Goal: Information Seeking & Learning: Learn about a topic

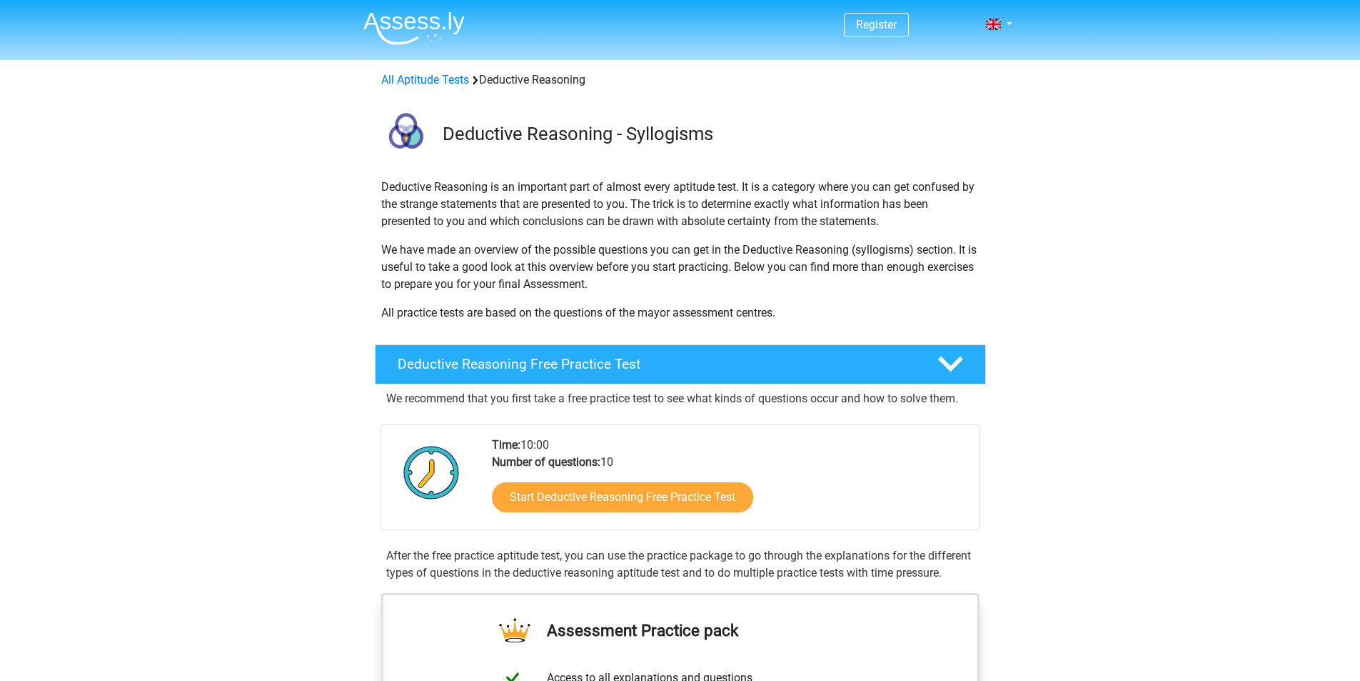
scroll to position [214, 0]
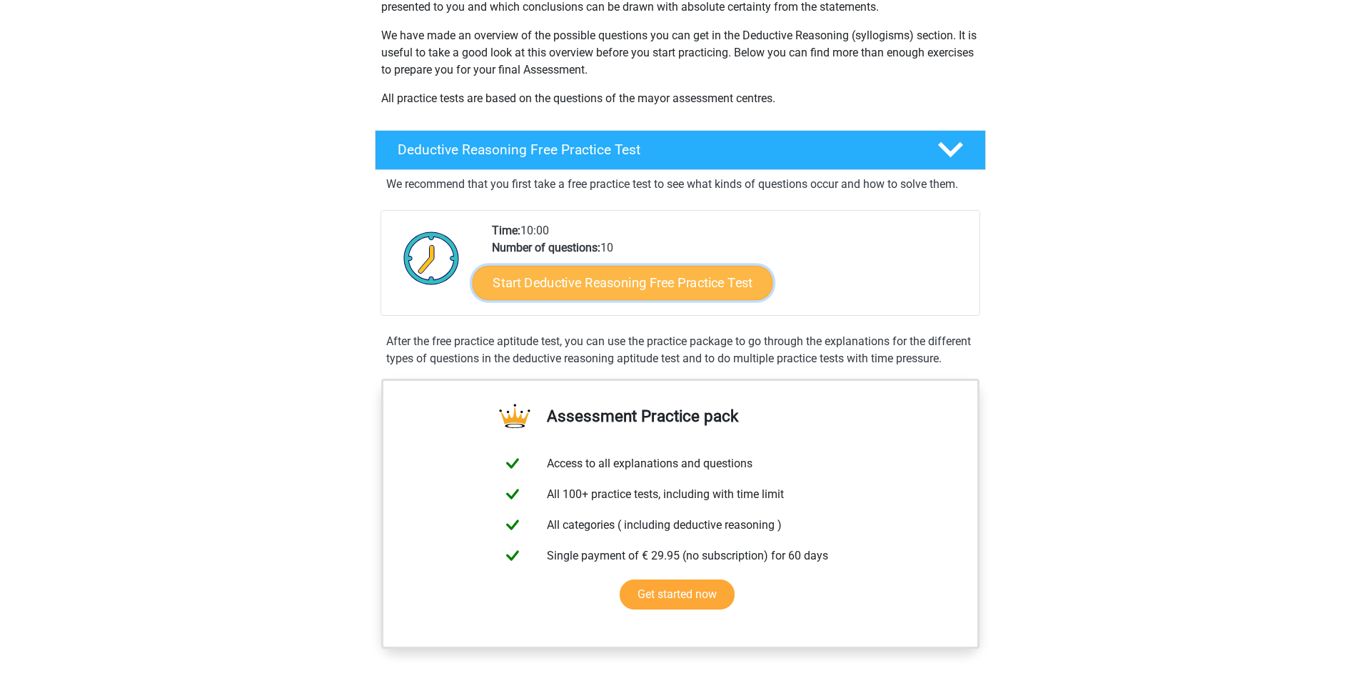
click at [586, 281] on link "Start Deductive Reasoning Free Practice Test" at bounding box center [622, 282] width 301 height 34
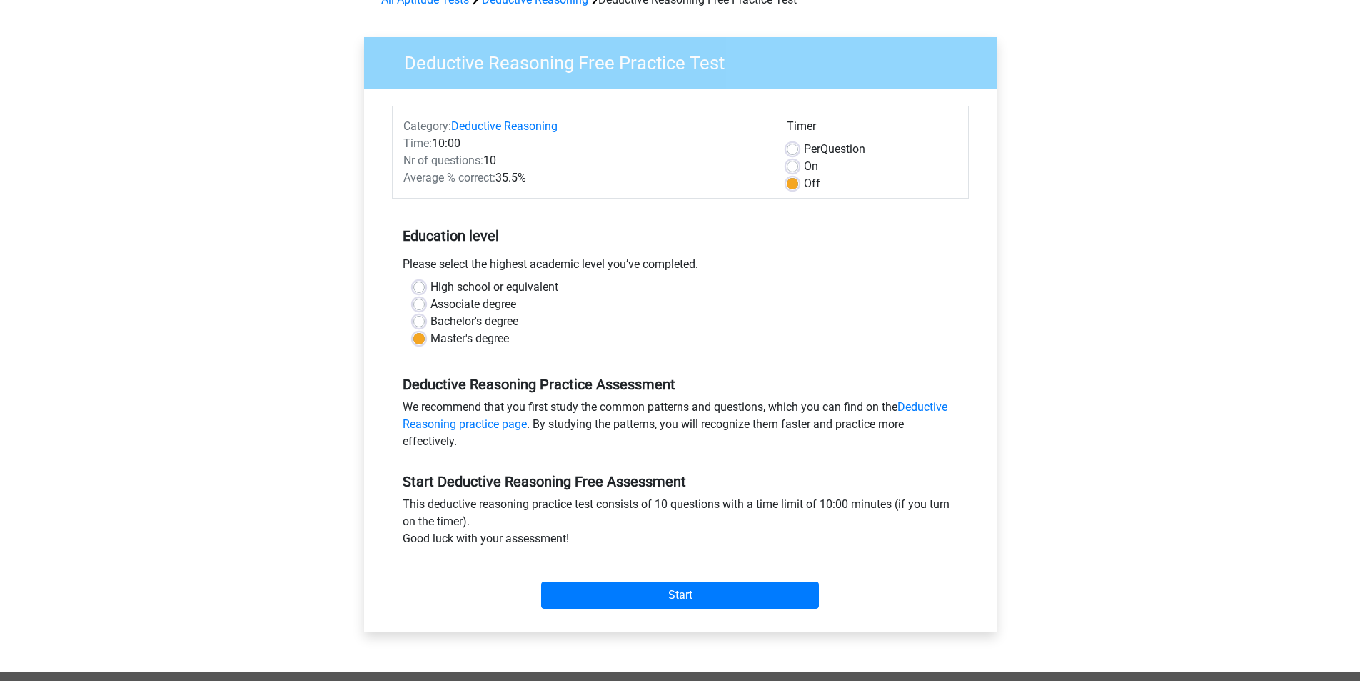
scroll to position [214, 0]
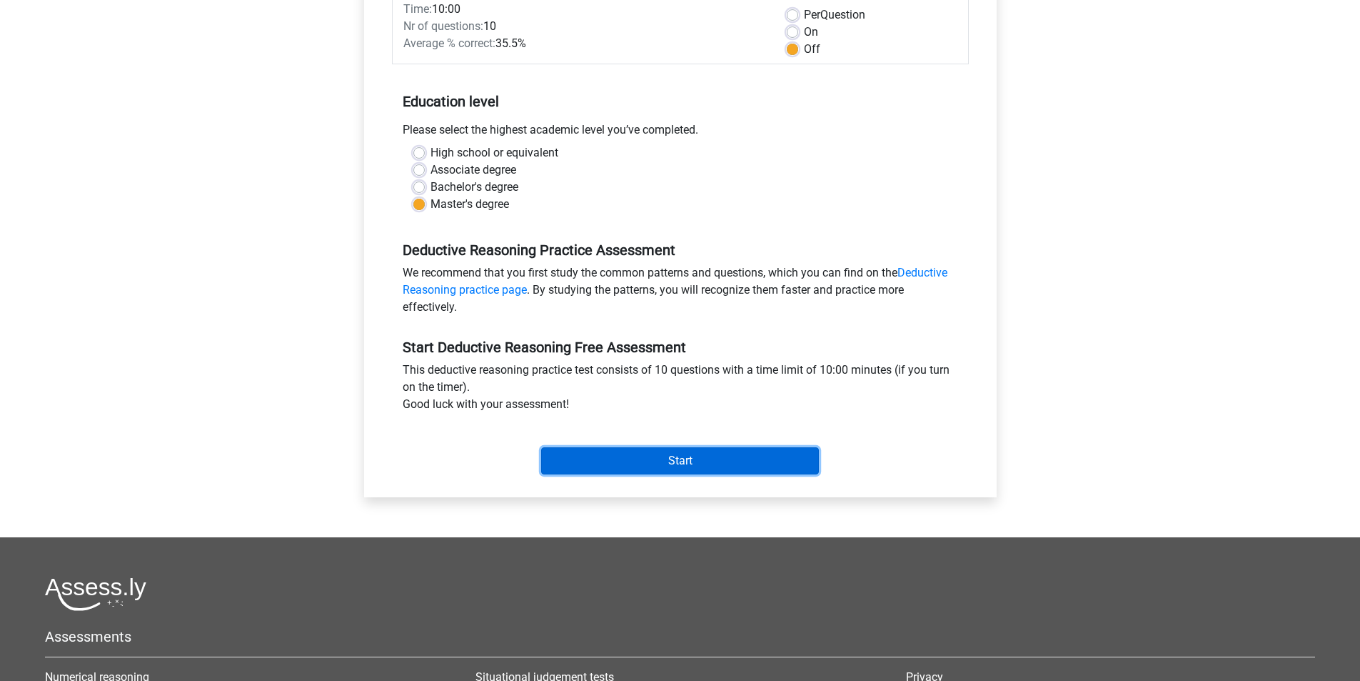
click at [682, 461] on input "Start" at bounding box center [680, 460] width 278 height 27
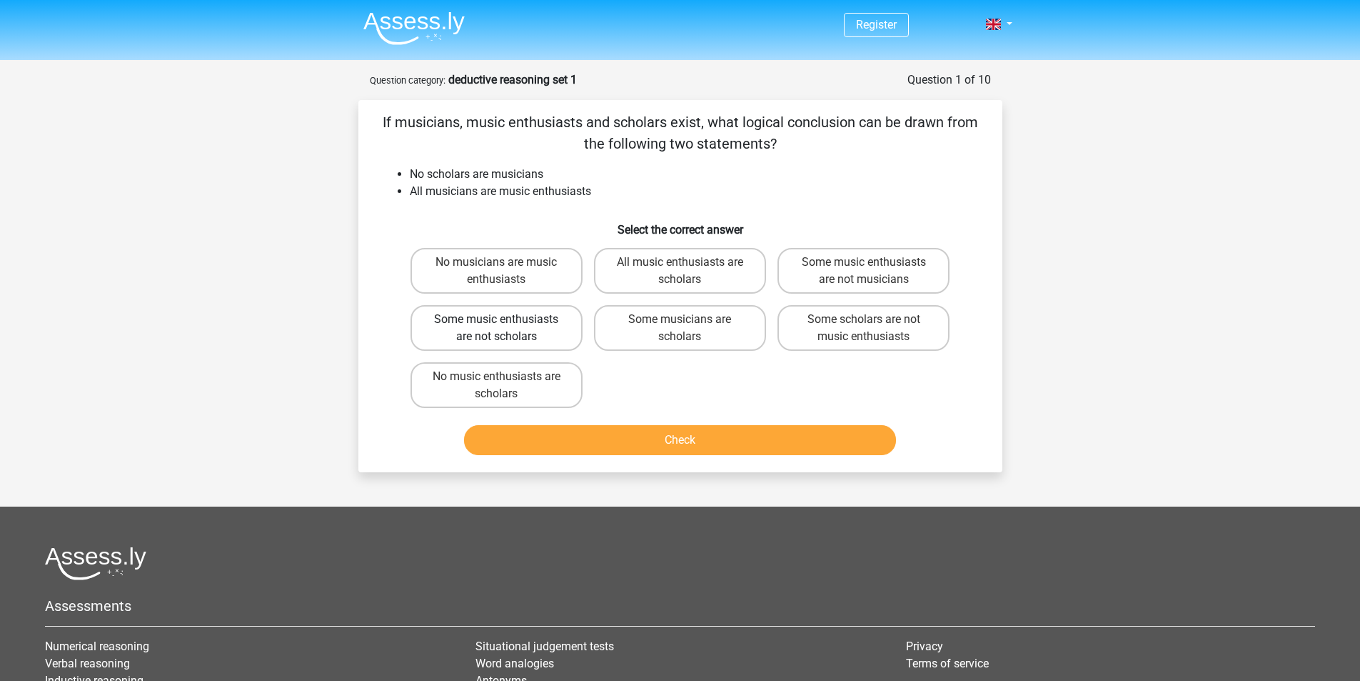
click at [523, 326] on label "Some music enthusiasts are not scholars" at bounding box center [497, 328] width 172 height 46
click at [506, 326] on input "Some music enthusiasts are not scholars" at bounding box center [500, 323] width 9 height 9
radio input "true"
click at [716, 438] on button "Check" at bounding box center [680, 440] width 432 height 30
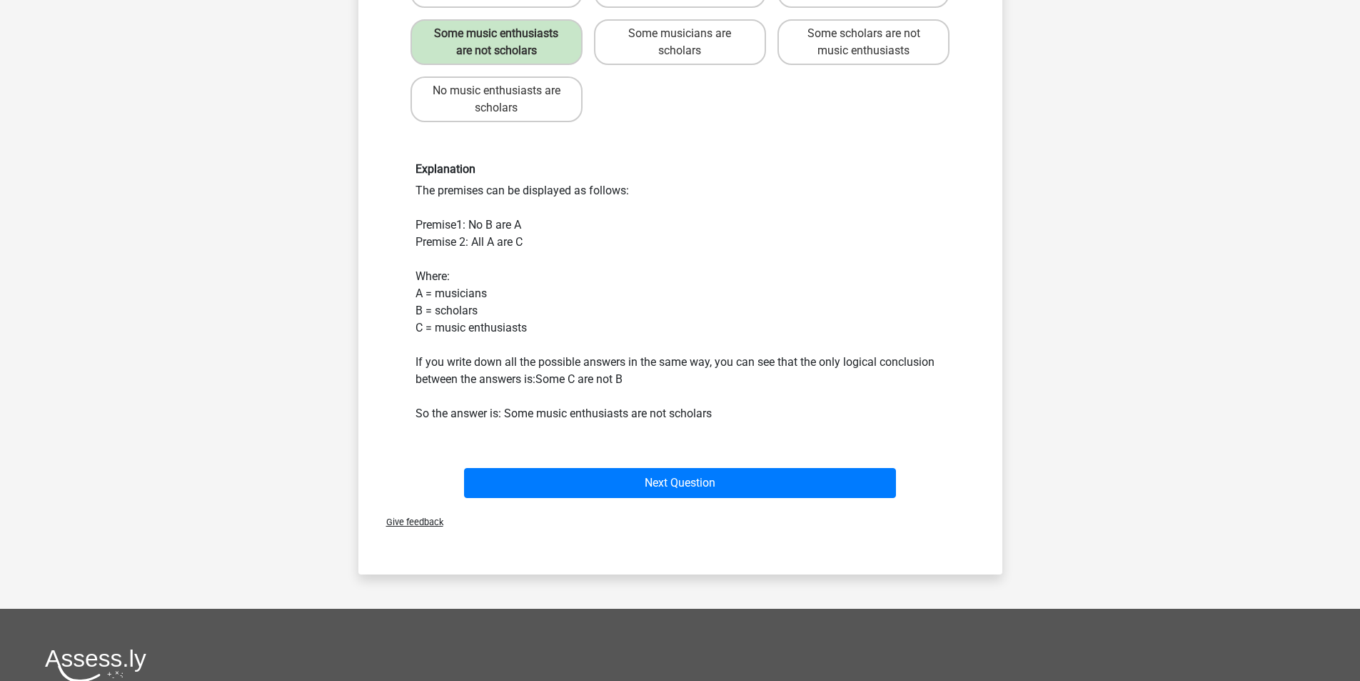
scroll to position [143, 0]
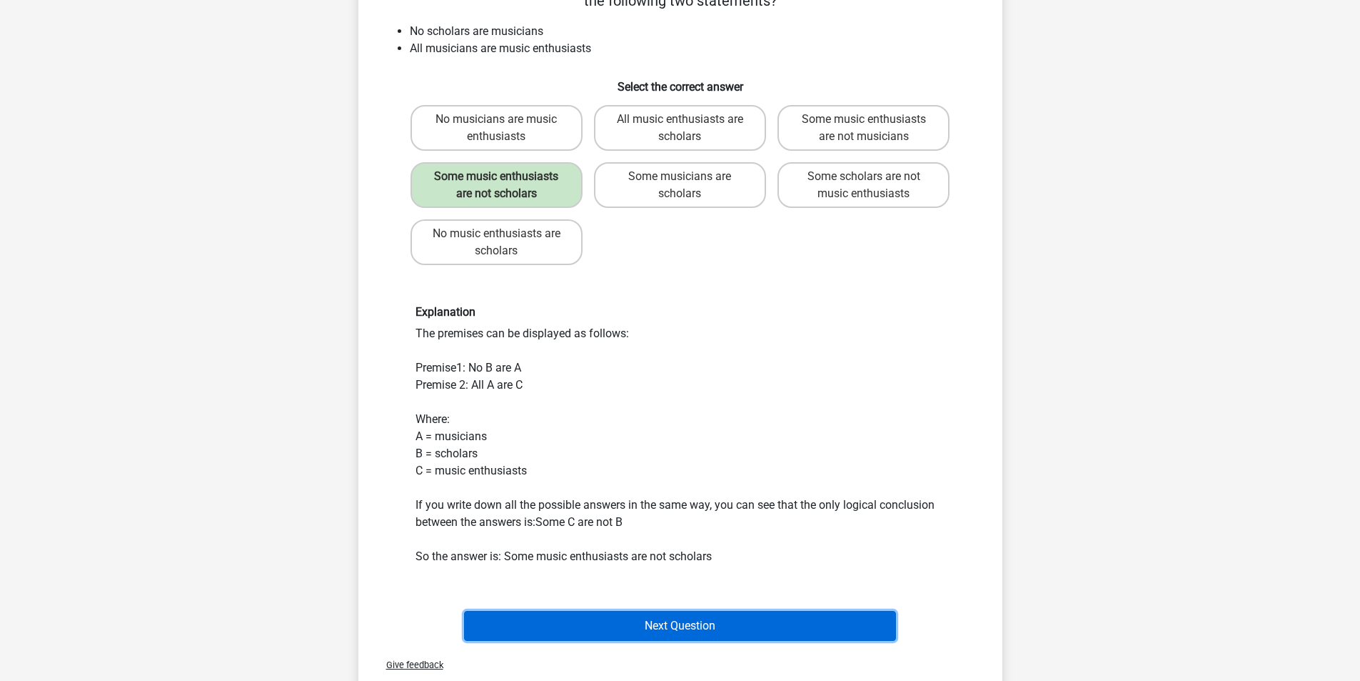
click at [691, 630] on button "Next Question" at bounding box center [680, 626] width 432 height 30
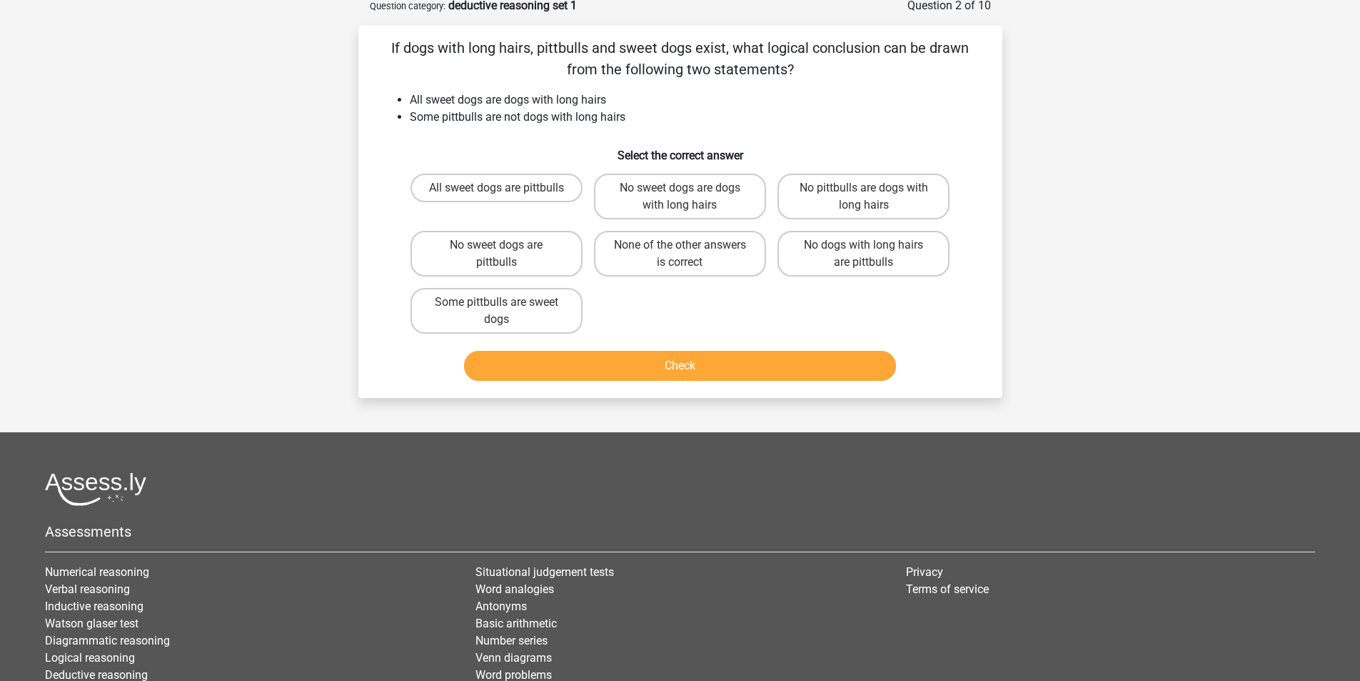
scroll to position [71, 0]
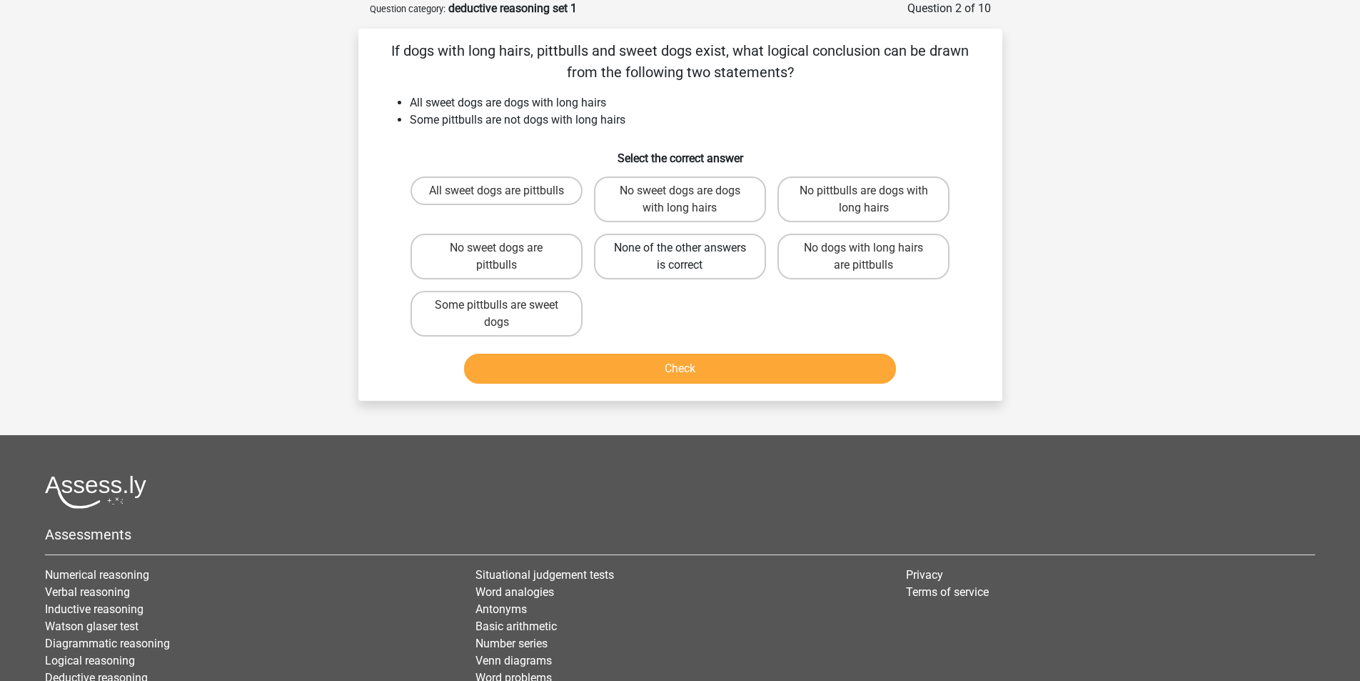
click at [677, 257] on label "None of the other answers is correct" at bounding box center [680, 257] width 172 height 46
click at [680, 257] on input "None of the other answers is correct" at bounding box center [684, 252] width 9 height 9
radio input "true"
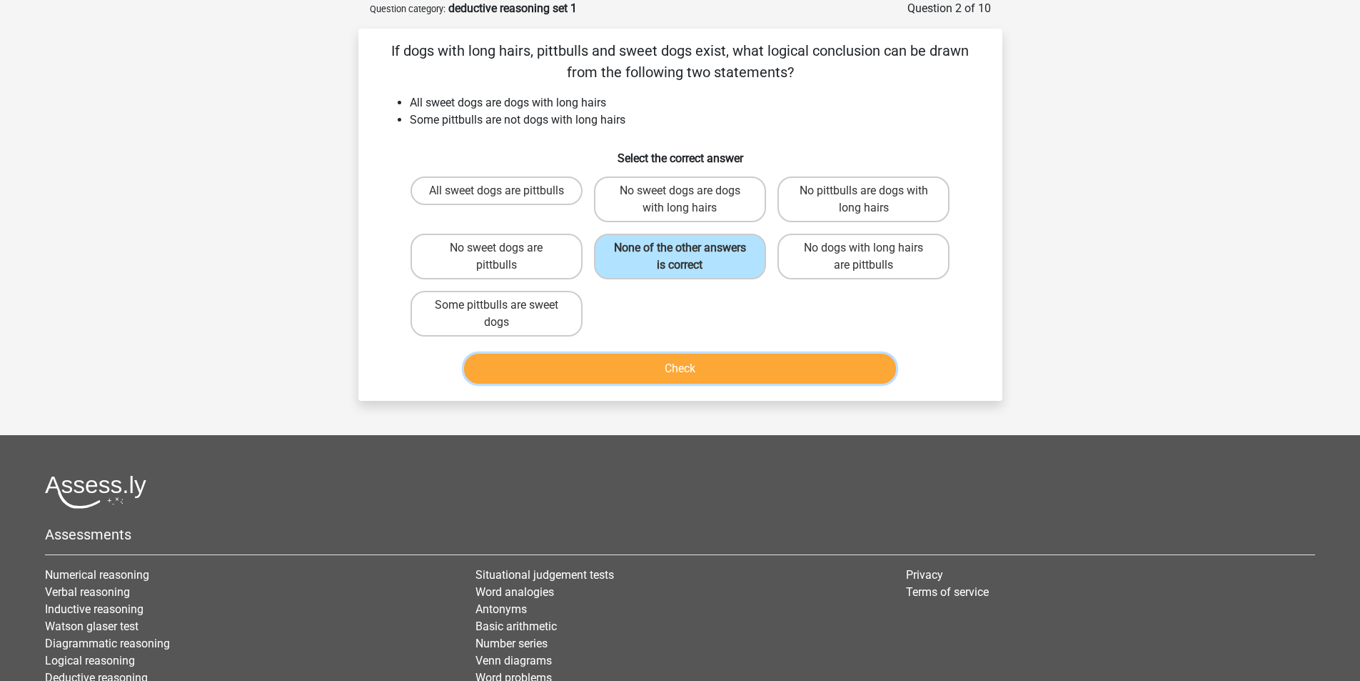
click at [718, 364] on button "Check" at bounding box center [680, 369] width 432 height 30
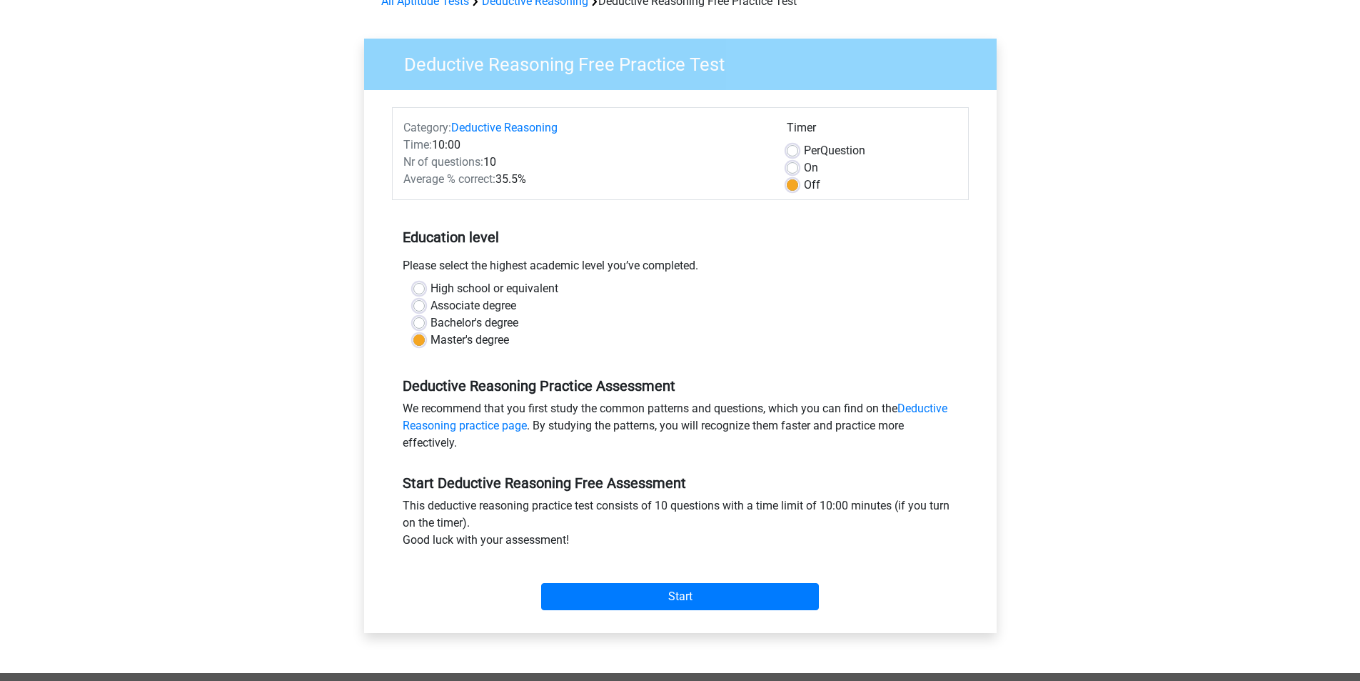
scroll to position [214, 0]
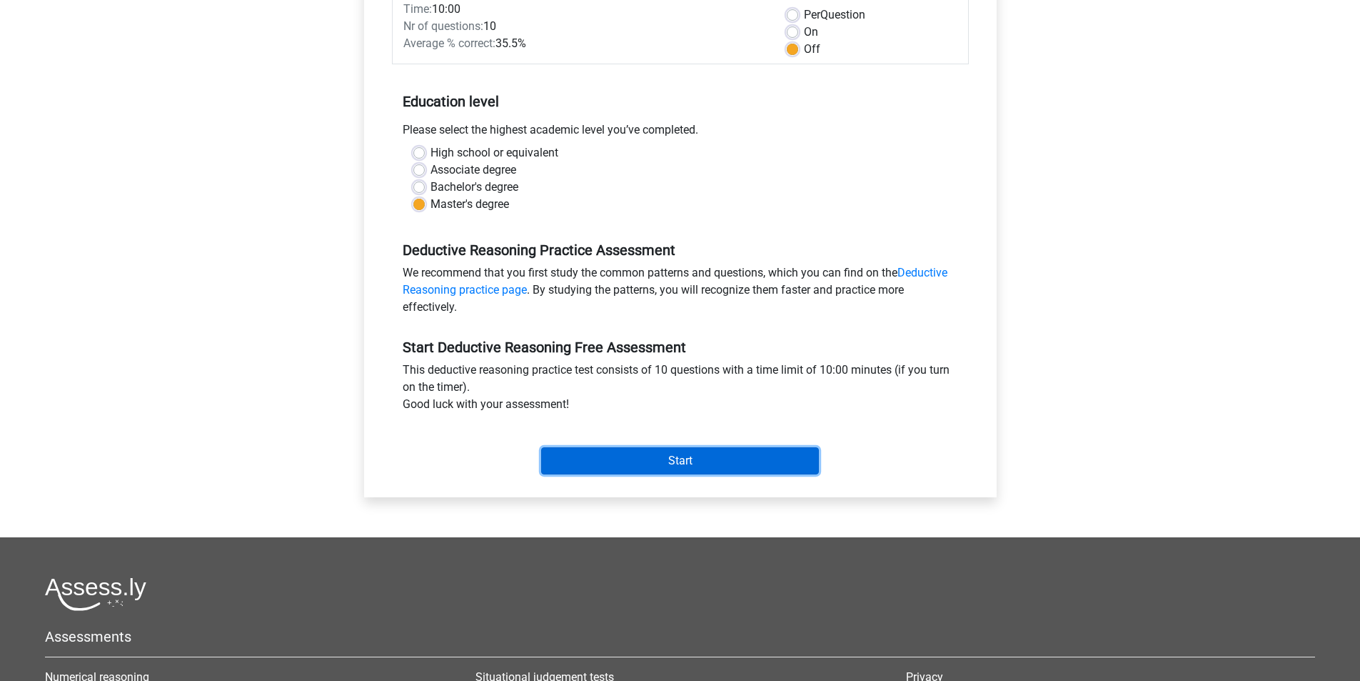
click at [703, 463] on input "Start" at bounding box center [680, 460] width 278 height 27
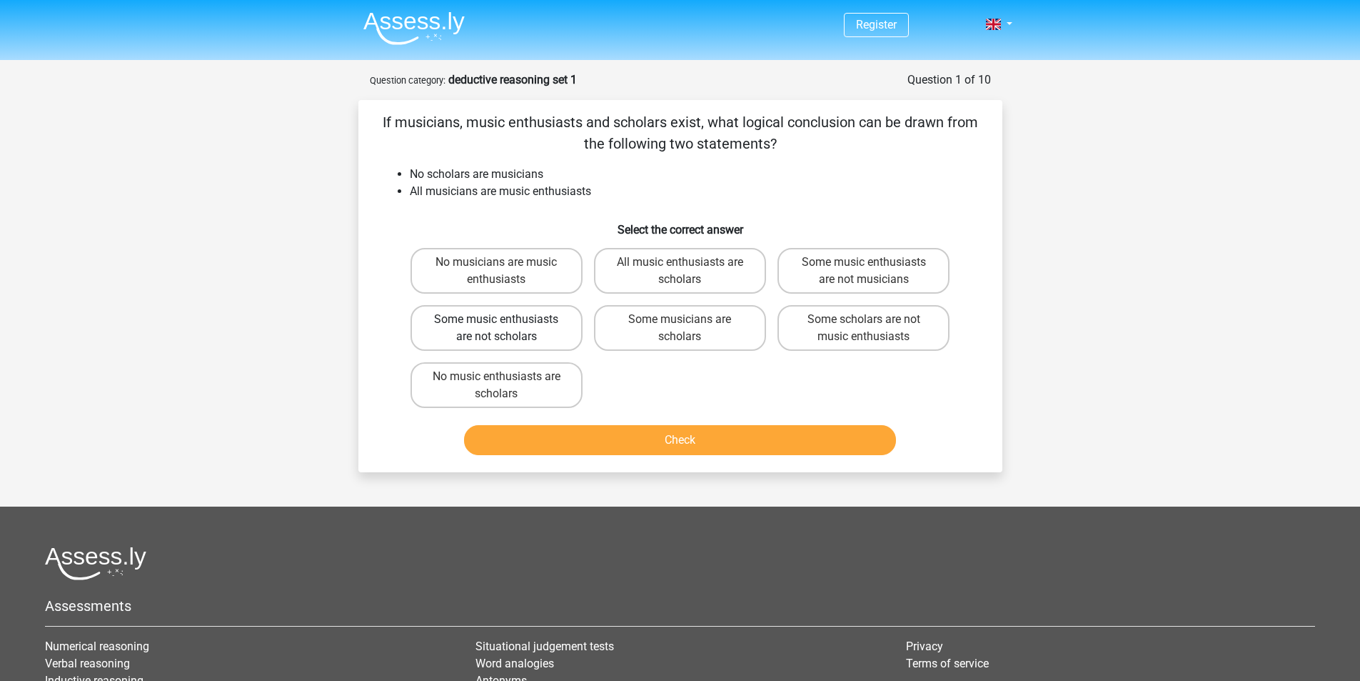
click at [501, 336] on label "Some music enthusiasts are not scholars" at bounding box center [497, 328] width 172 height 46
click at [501, 329] on input "Some music enthusiasts are not scholars" at bounding box center [500, 323] width 9 height 9
radio input "true"
click at [696, 437] on button "Check" at bounding box center [680, 440] width 432 height 30
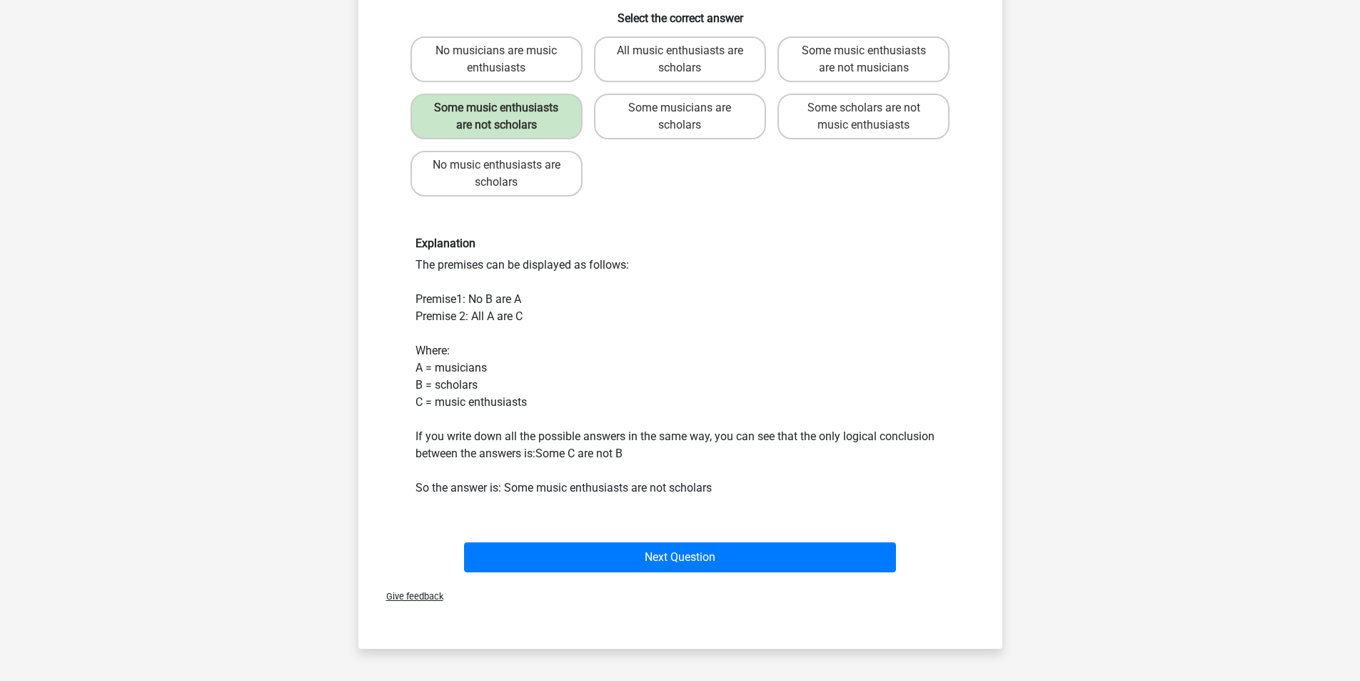
scroll to position [214, 0]
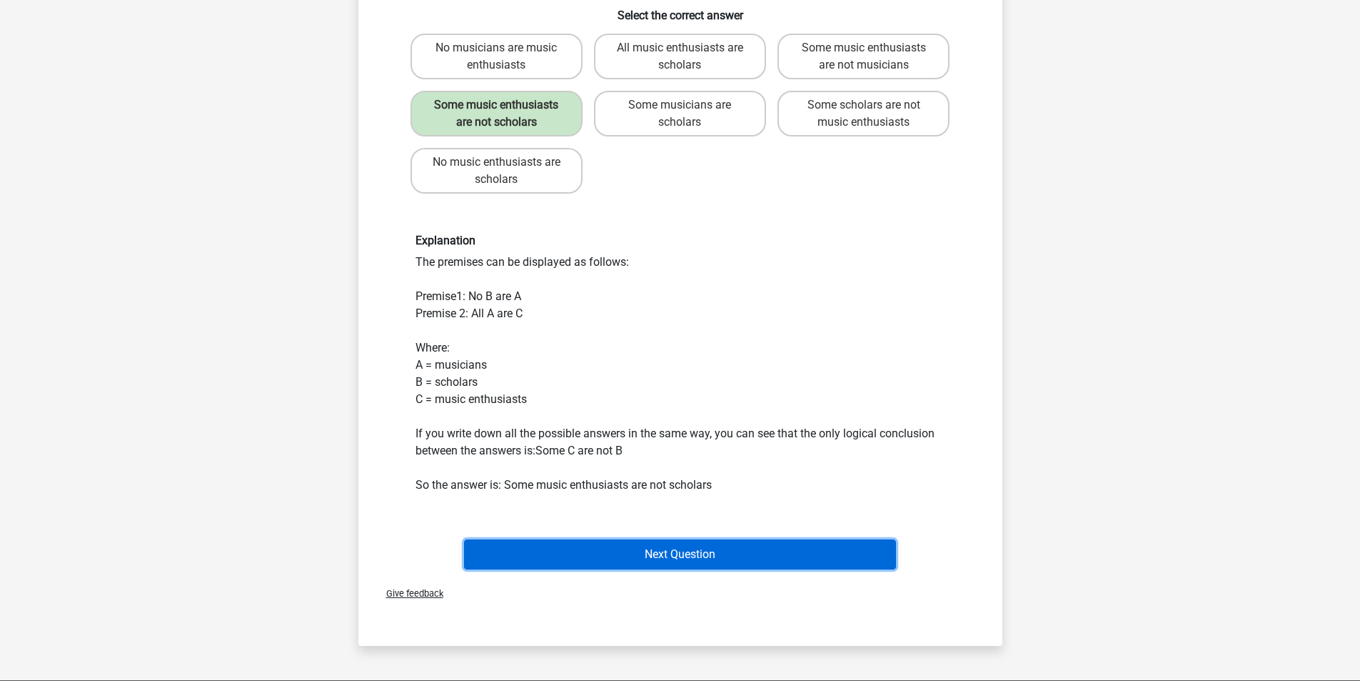
click at [716, 558] on button "Next Question" at bounding box center [680, 554] width 432 height 30
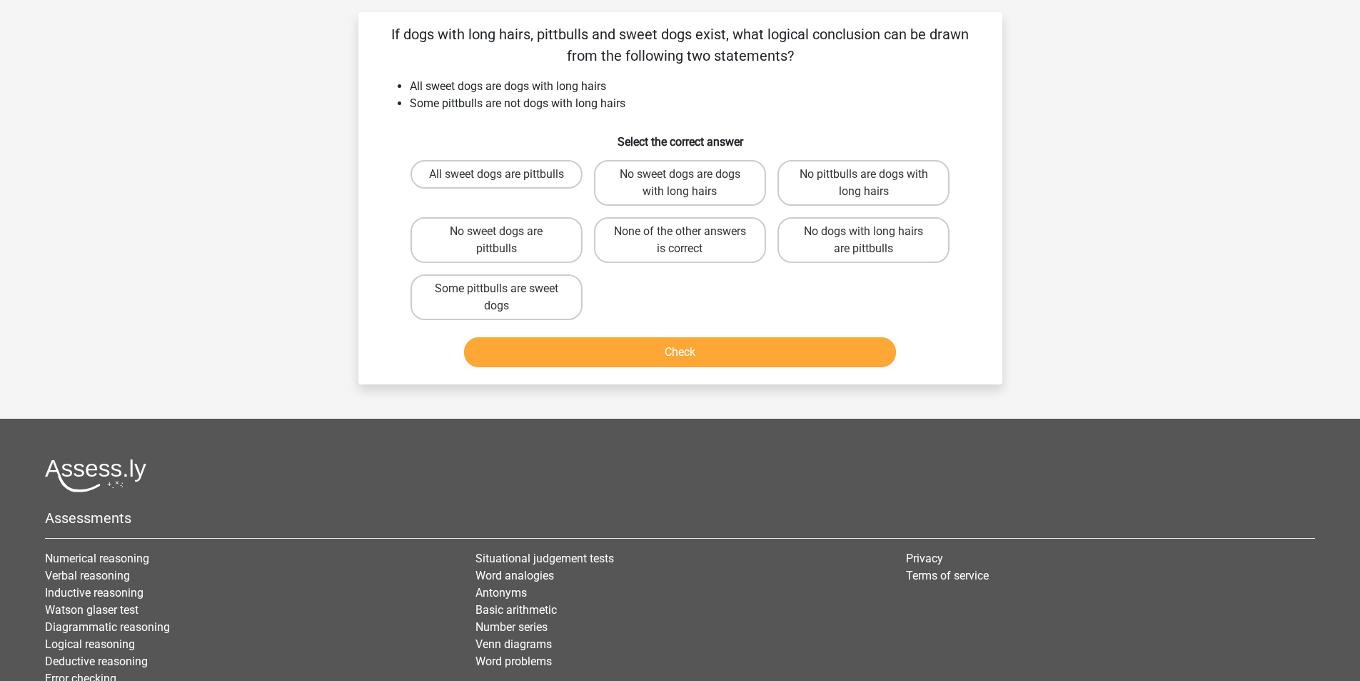
scroll to position [71, 0]
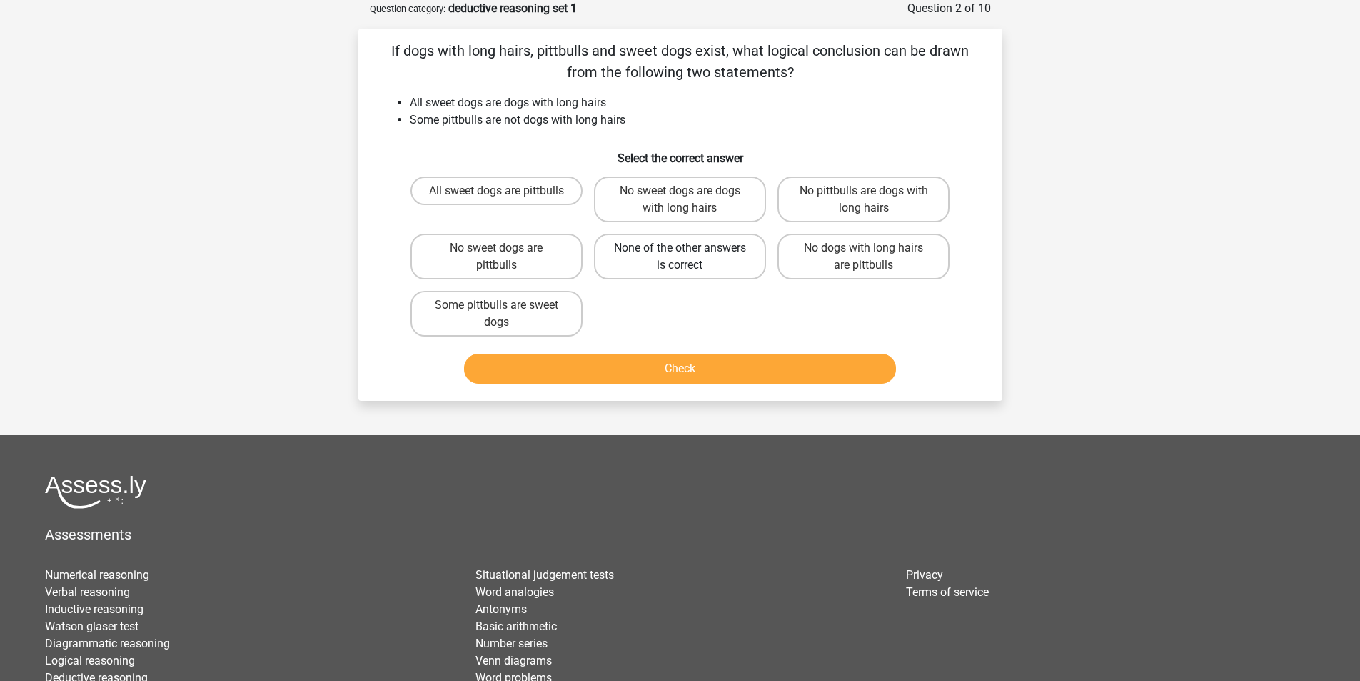
click at [720, 264] on label "None of the other answers is correct" at bounding box center [680, 257] width 172 height 46
click at [689, 257] on input "None of the other answers is correct" at bounding box center [684, 252] width 9 height 9
radio input "true"
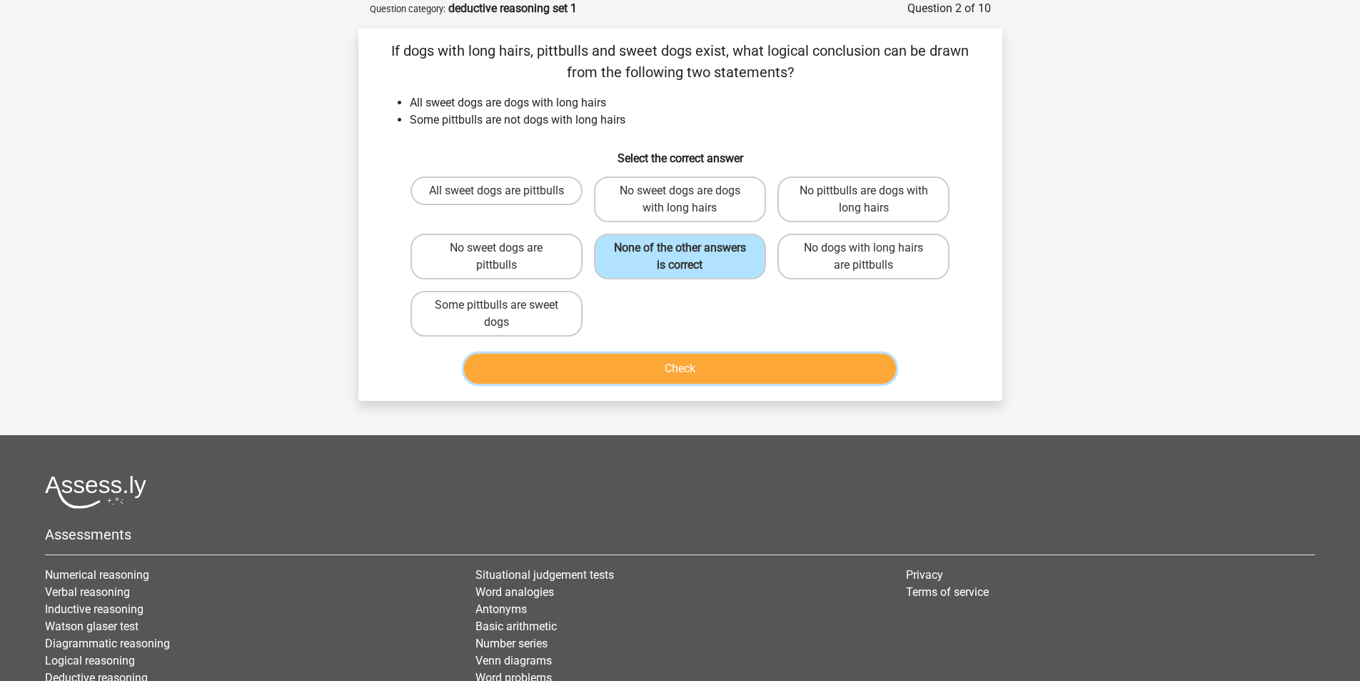
click at [706, 369] on button "Check" at bounding box center [680, 369] width 432 height 30
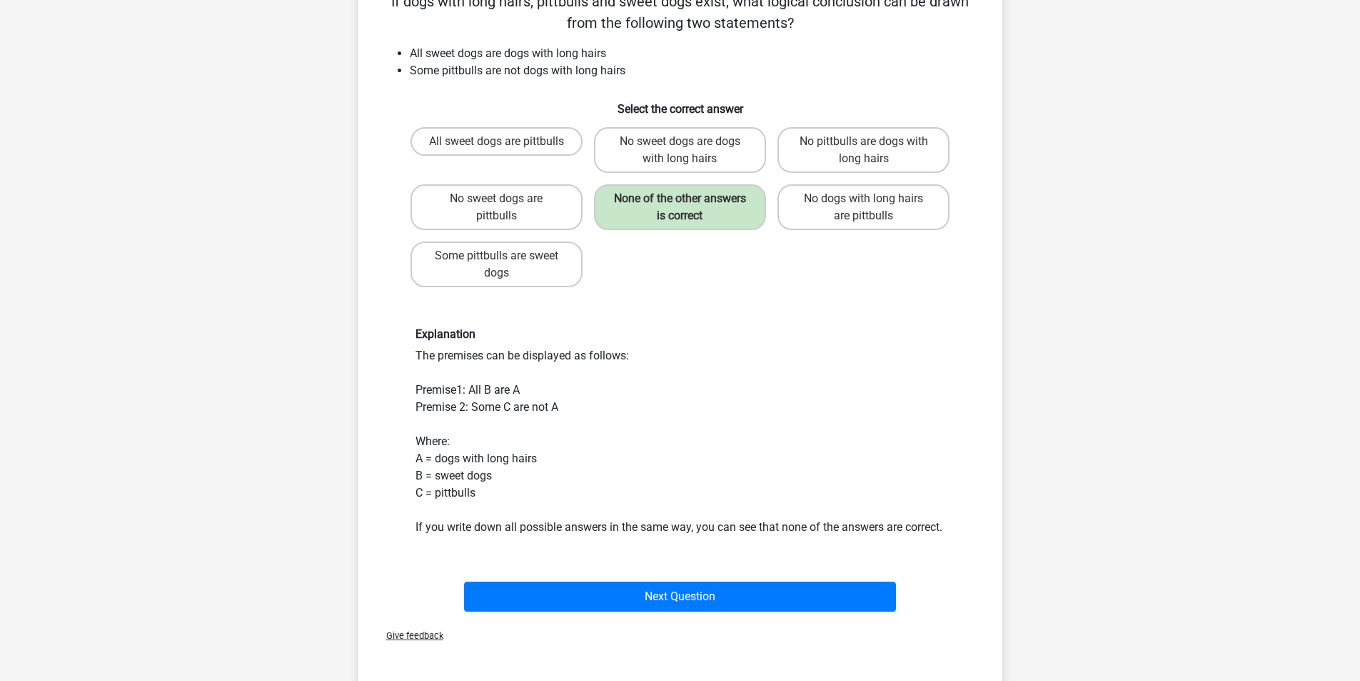
scroll to position [143, 0]
